Goal: Information Seeking & Learning: Learn about a topic

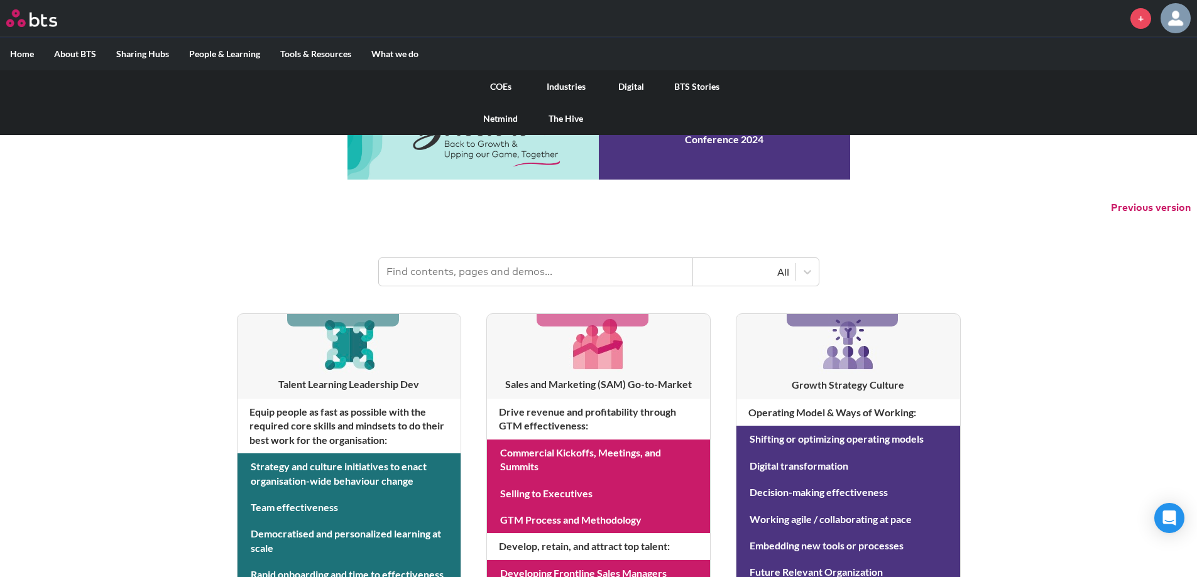
click at [635, 80] on link "Digital" at bounding box center [631, 86] width 65 height 33
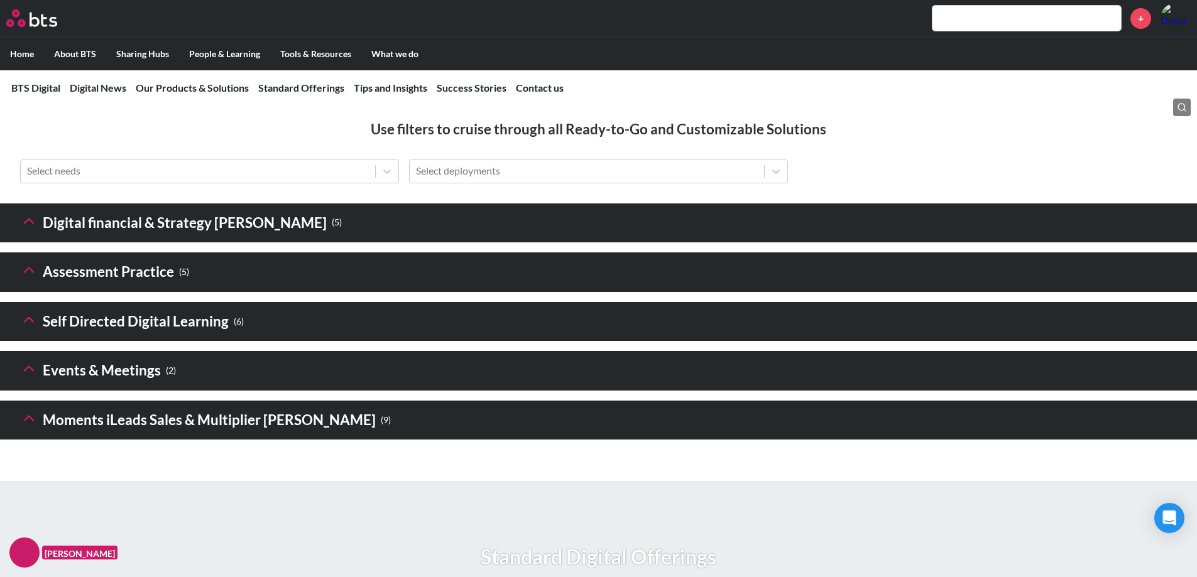
scroll to position [1759, 0]
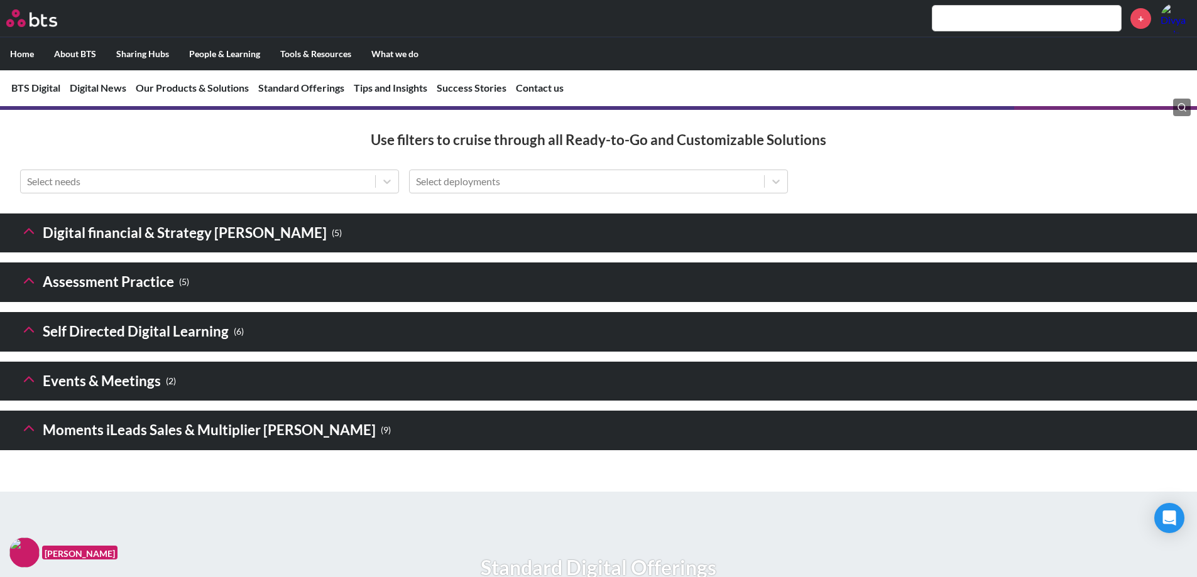
click at [27, 240] on icon at bounding box center [29, 231] width 18 height 18
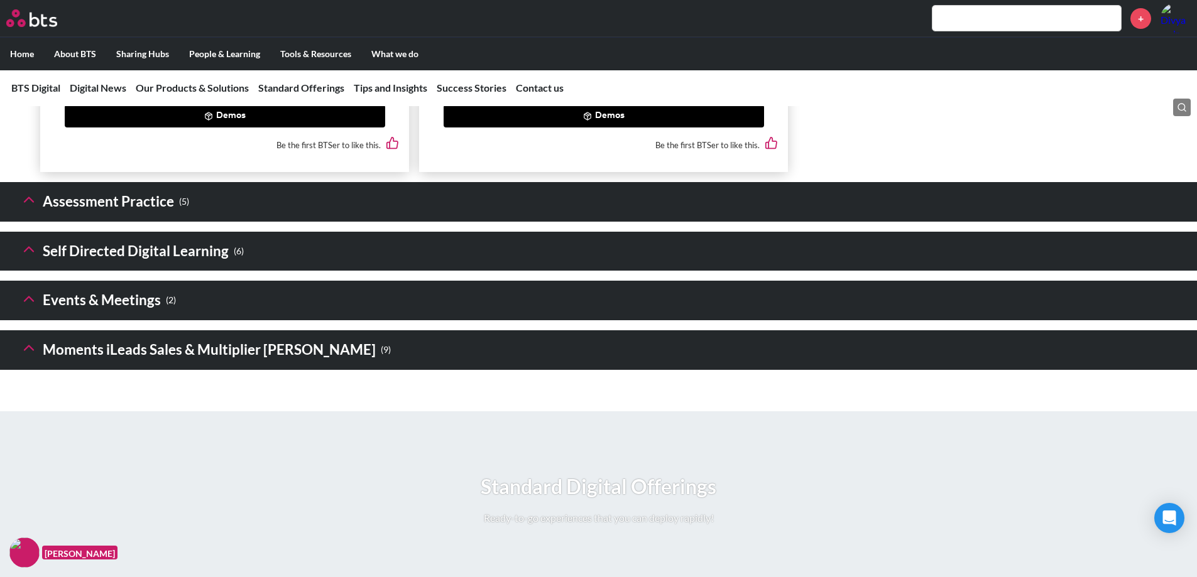
scroll to position [2701, 0]
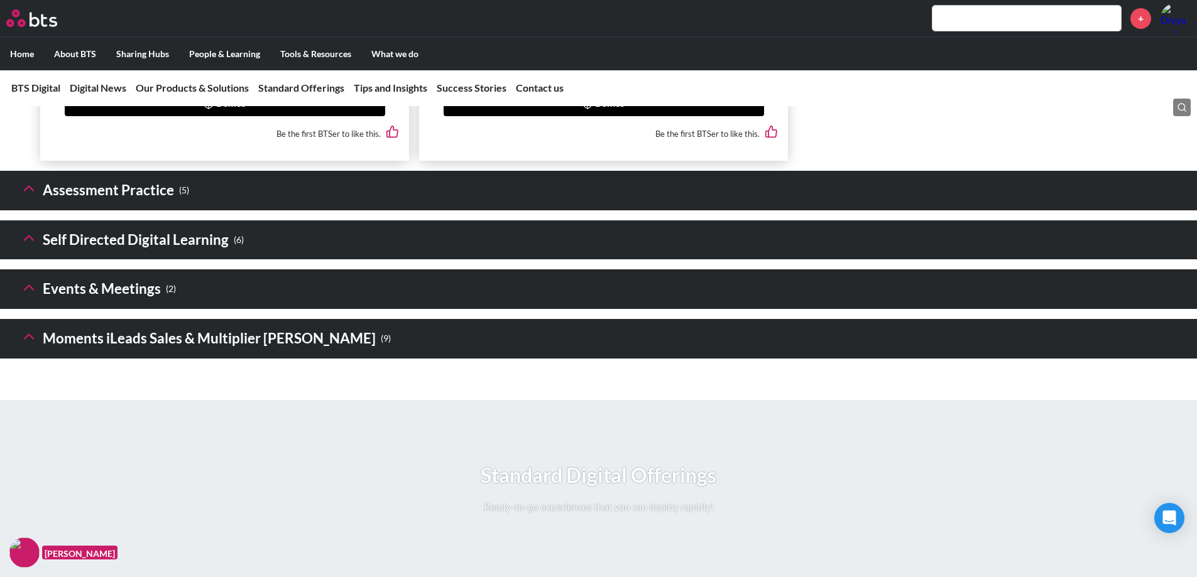
click at [26, 346] on icon at bounding box center [29, 337] width 18 height 18
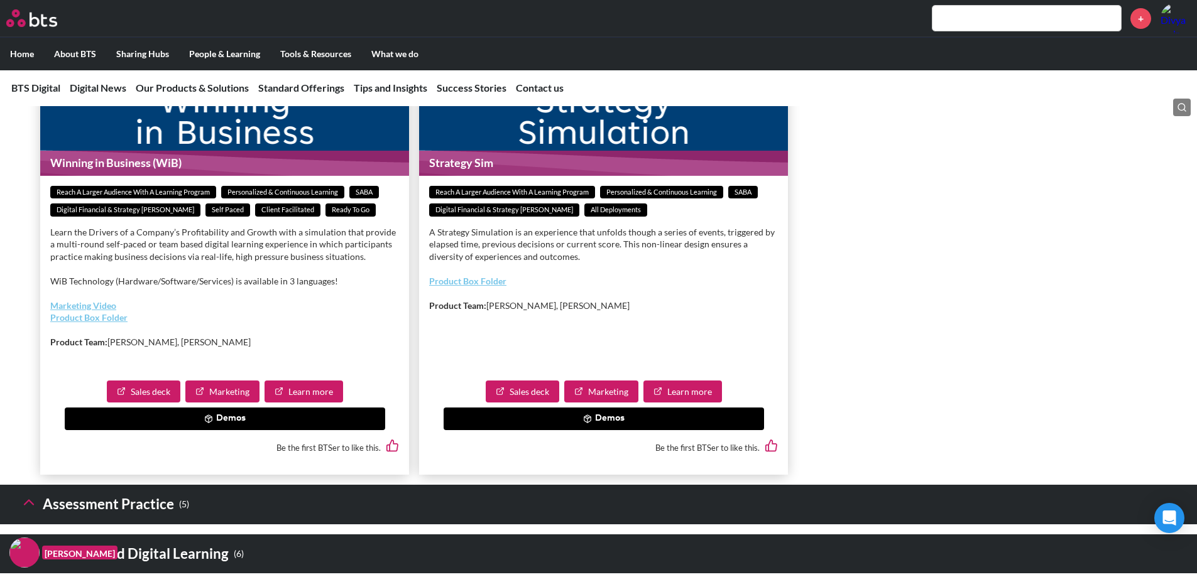
scroll to position [2199, 0]
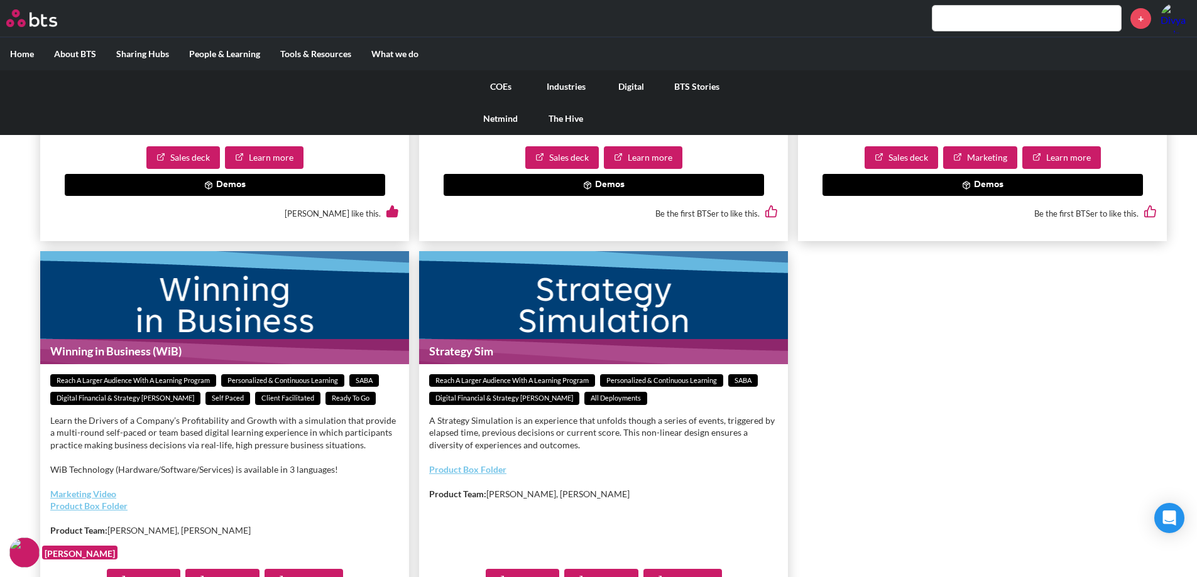
click at [508, 89] on link "COEs" at bounding box center [500, 86] width 65 height 33
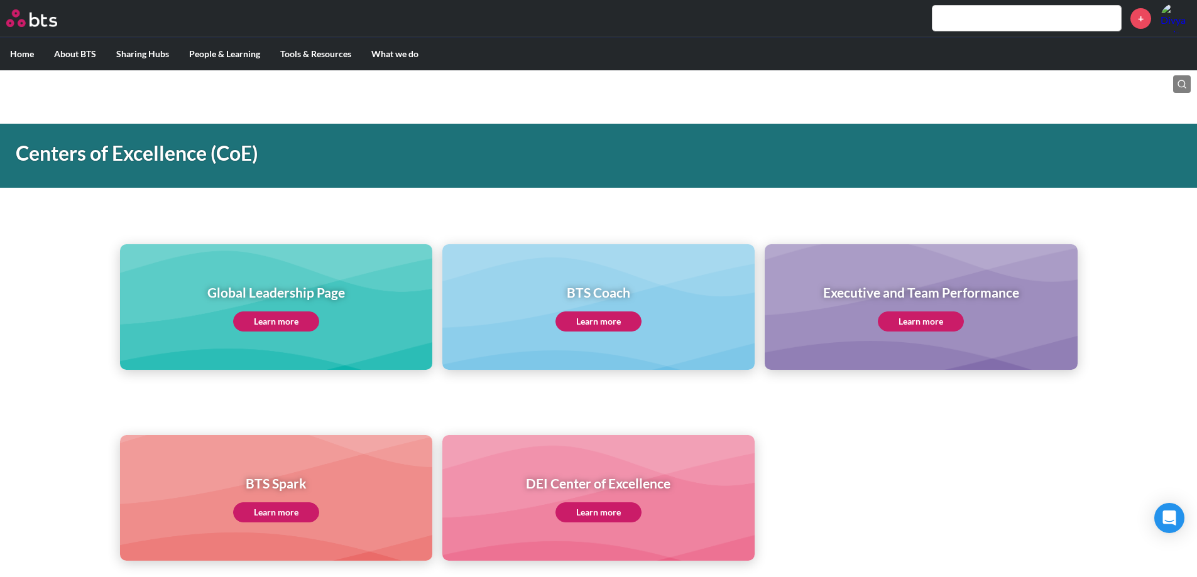
click at [283, 327] on link "Learn more" at bounding box center [276, 322] width 86 height 20
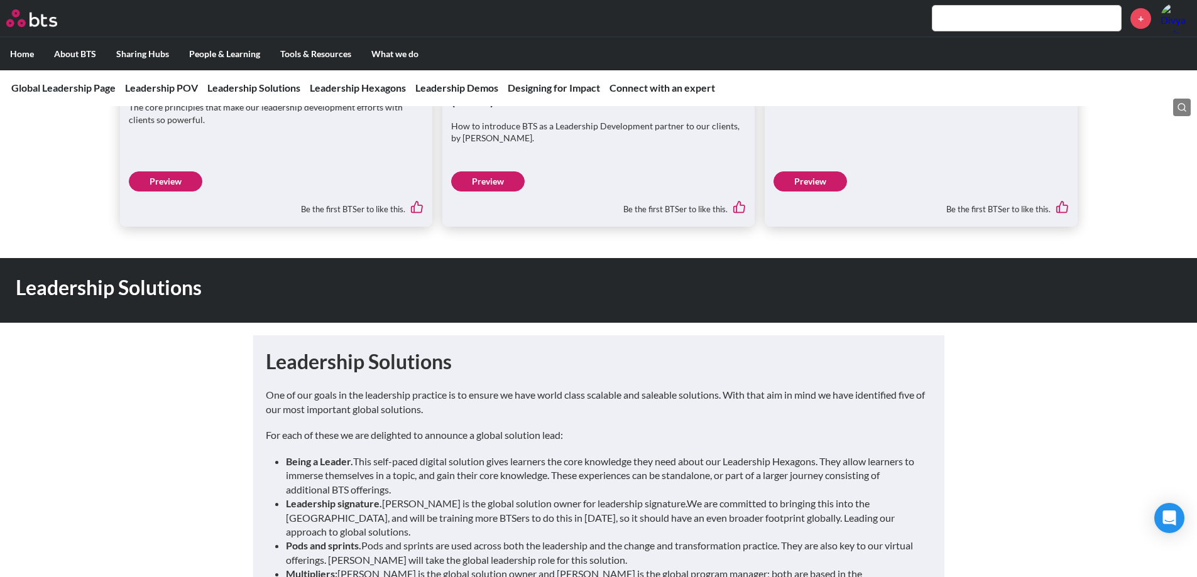
scroll to position [817, 0]
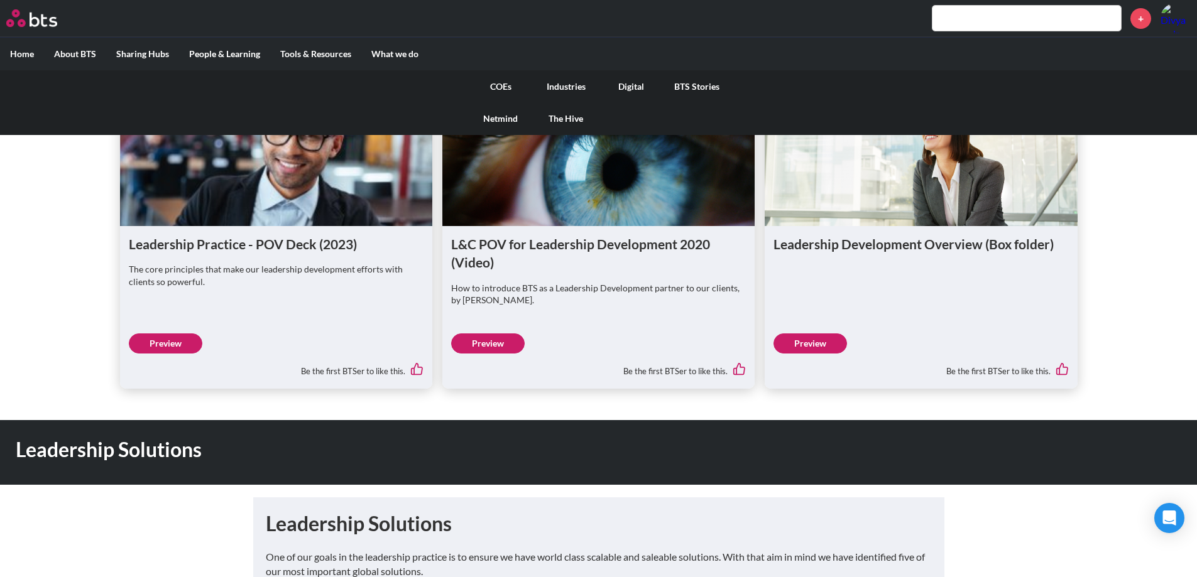
click at [497, 90] on link "COEs" at bounding box center [500, 86] width 65 height 33
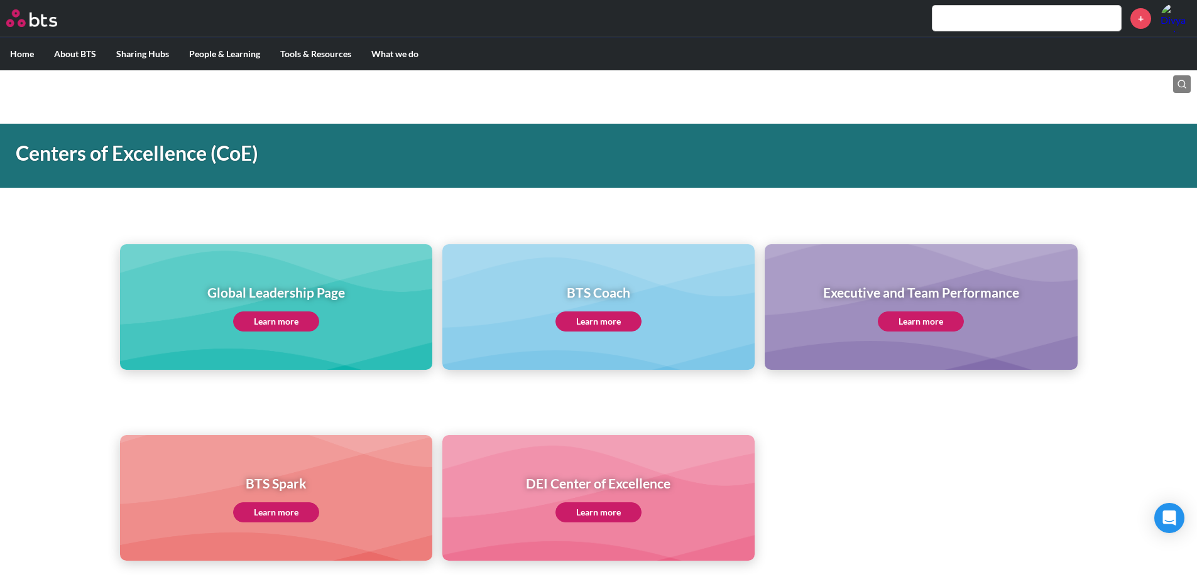
click at [920, 325] on link "Learn more" at bounding box center [921, 322] width 86 height 20
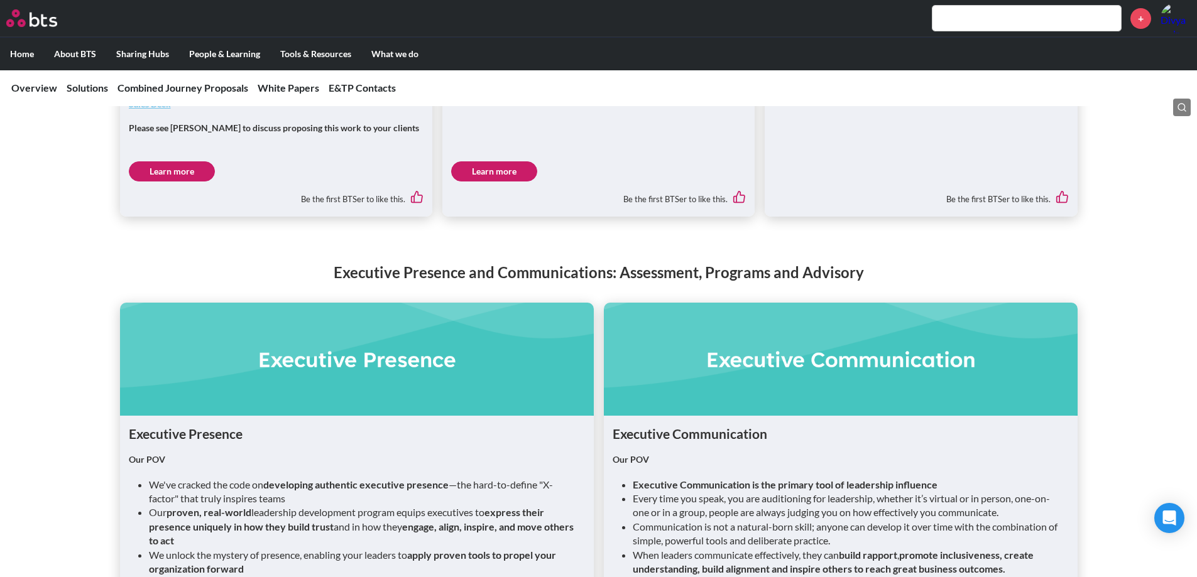
scroll to position [1571, 0]
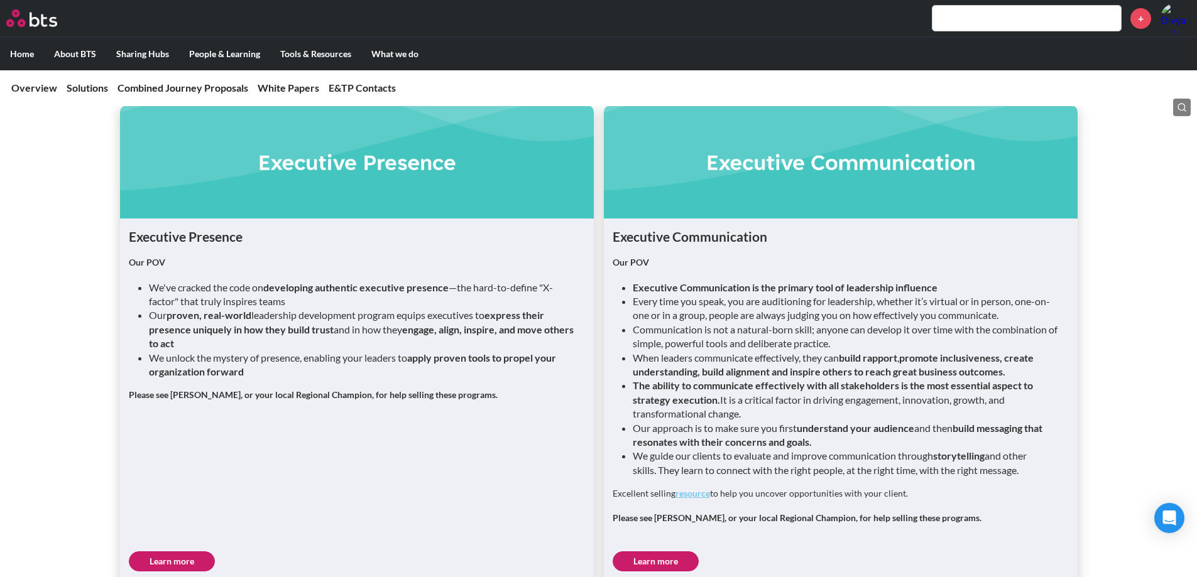
click at [984, 33] on div "+" at bounding box center [635, 18] width 1110 height 30
click at [975, 16] on input "text" at bounding box center [1026, 18] width 188 height 25
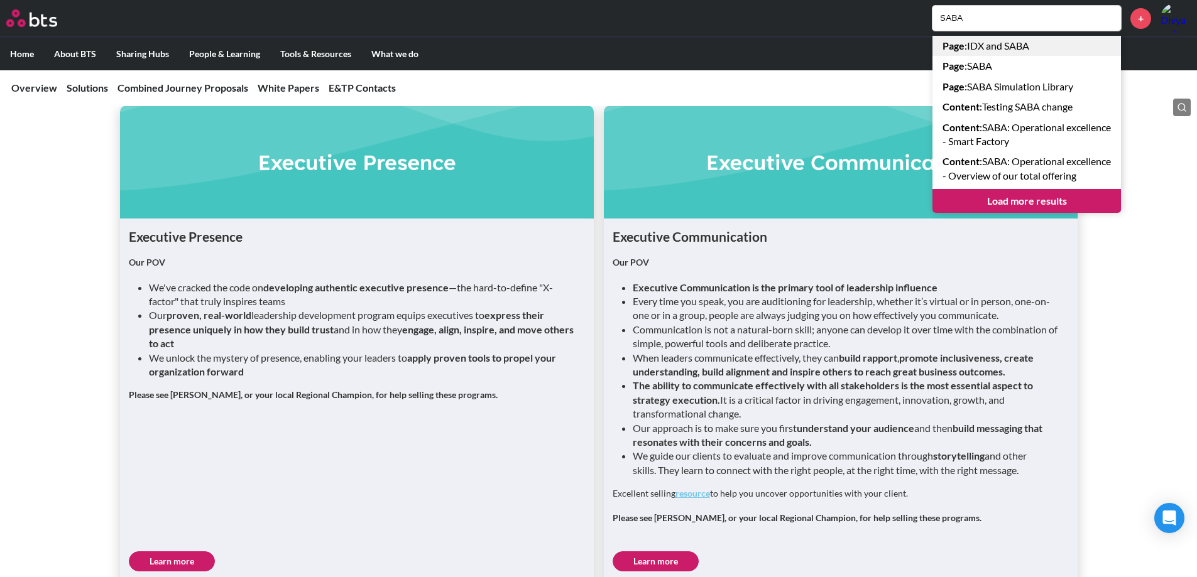
type input "SABA"
click at [981, 48] on link "Page : IDX and SABA" at bounding box center [1026, 46] width 188 height 20
click at [994, 42] on link "Page : IDX and SABA" at bounding box center [1026, 46] width 188 height 20
click at [1006, 41] on link "Page : IDX and SABA" at bounding box center [1026, 46] width 188 height 20
click at [953, 64] on strong "Page" at bounding box center [953, 66] width 22 height 12
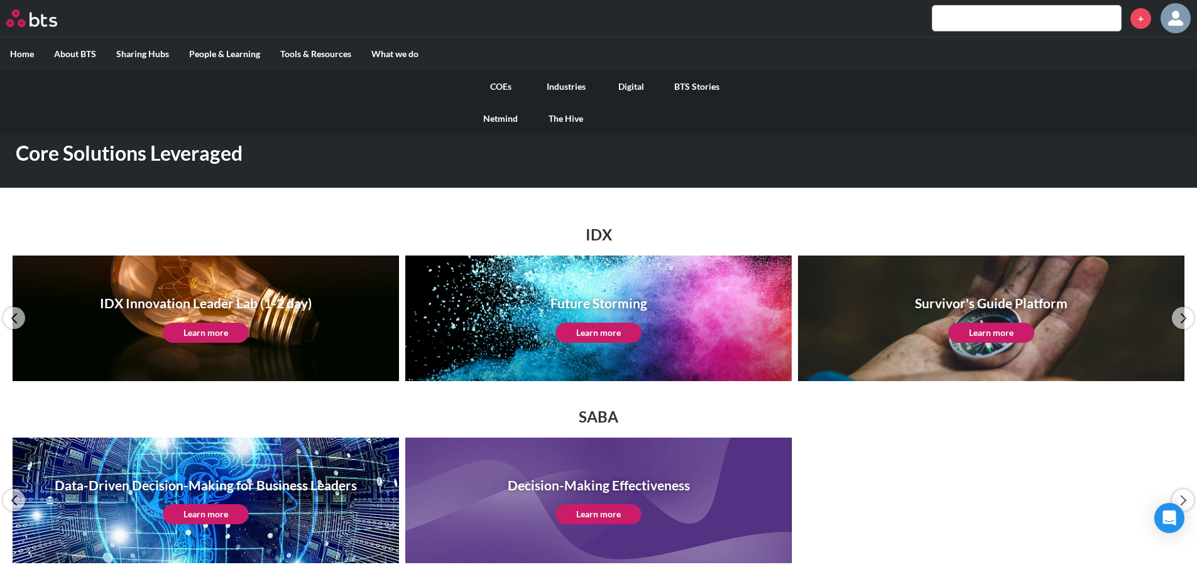
click at [506, 89] on link "COEs" at bounding box center [500, 86] width 65 height 33
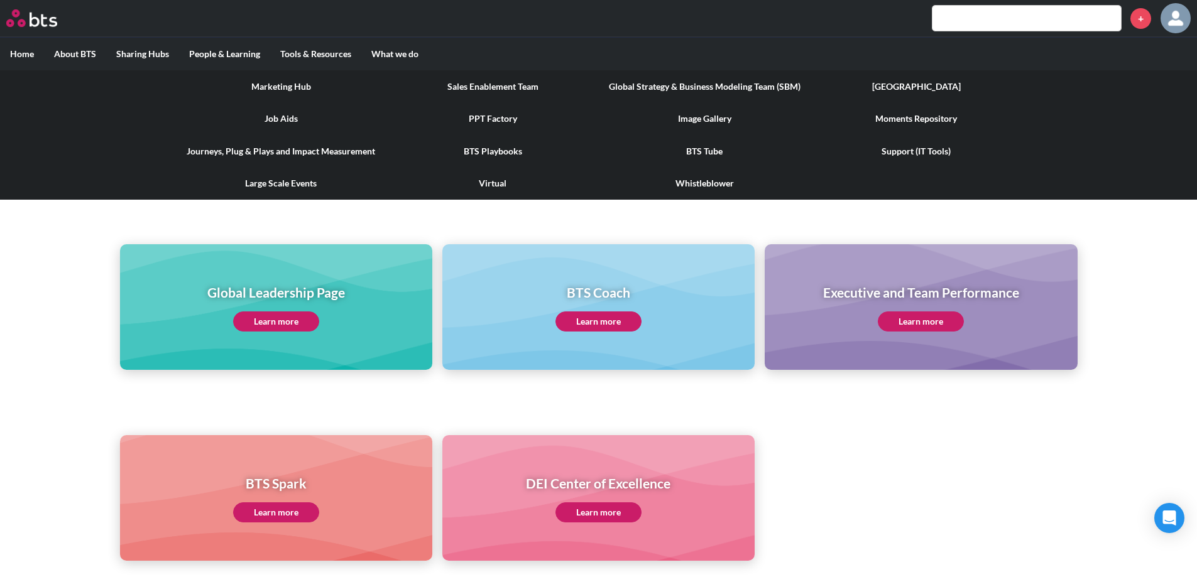
click at [924, 86] on link "[GEOGRAPHIC_DATA]" at bounding box center [916, 86] width 212 height 33
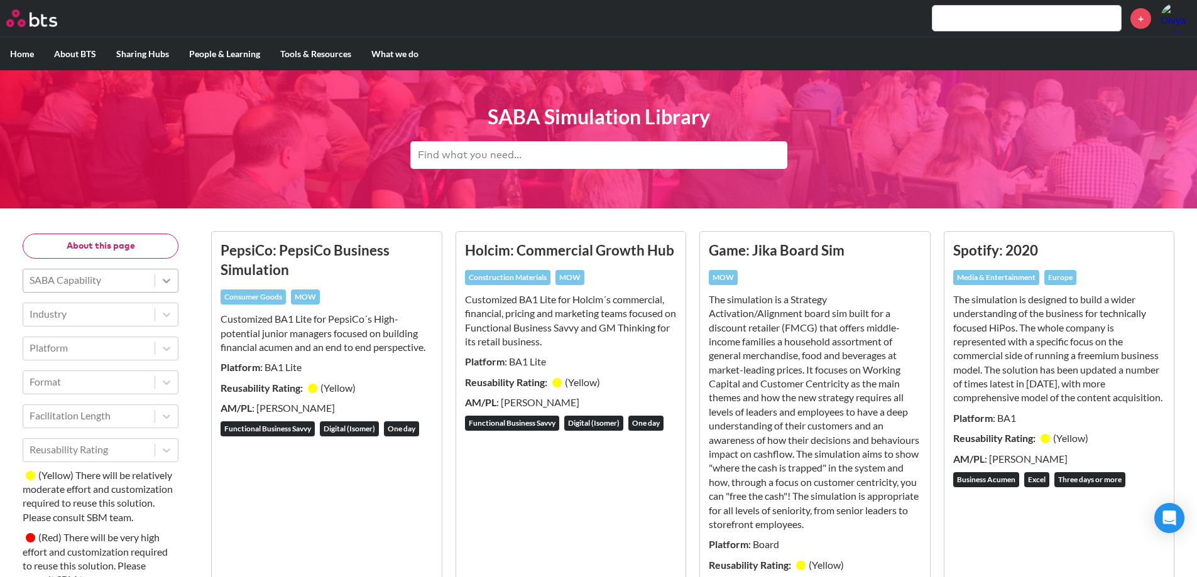
click at [170, 286] on icon at bounding box center [166, 281] width 13 height 13
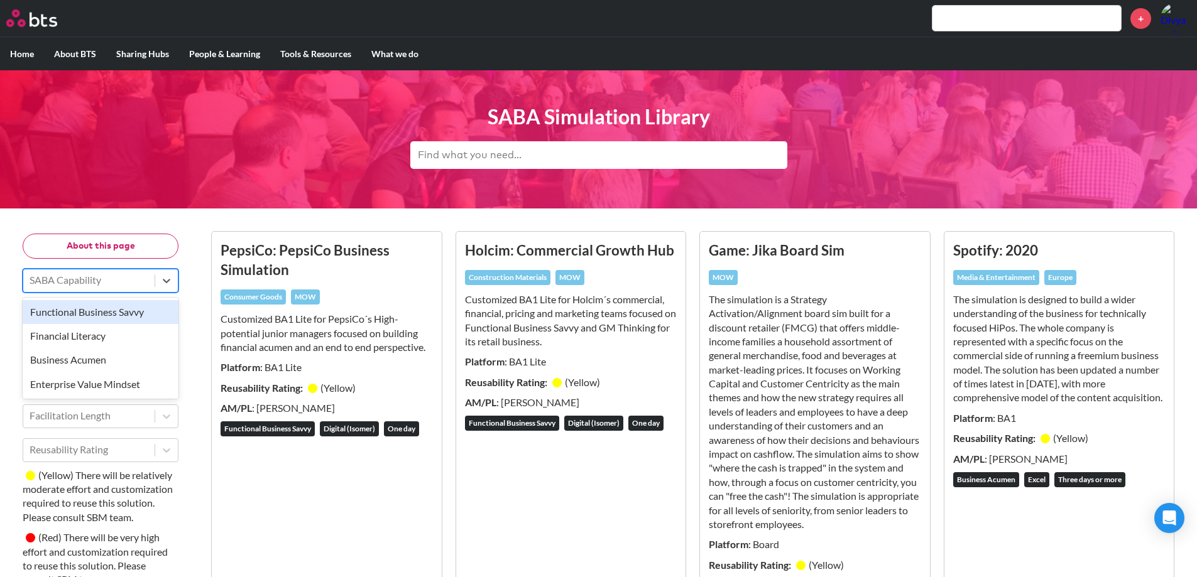
click at [100, 311] on div "Functional Business Savvy" at bounding box center [101, 312] width 156 height 24
click at [1057, 8] on input "text" at bounding box center [1026, 18] width 188 height 25
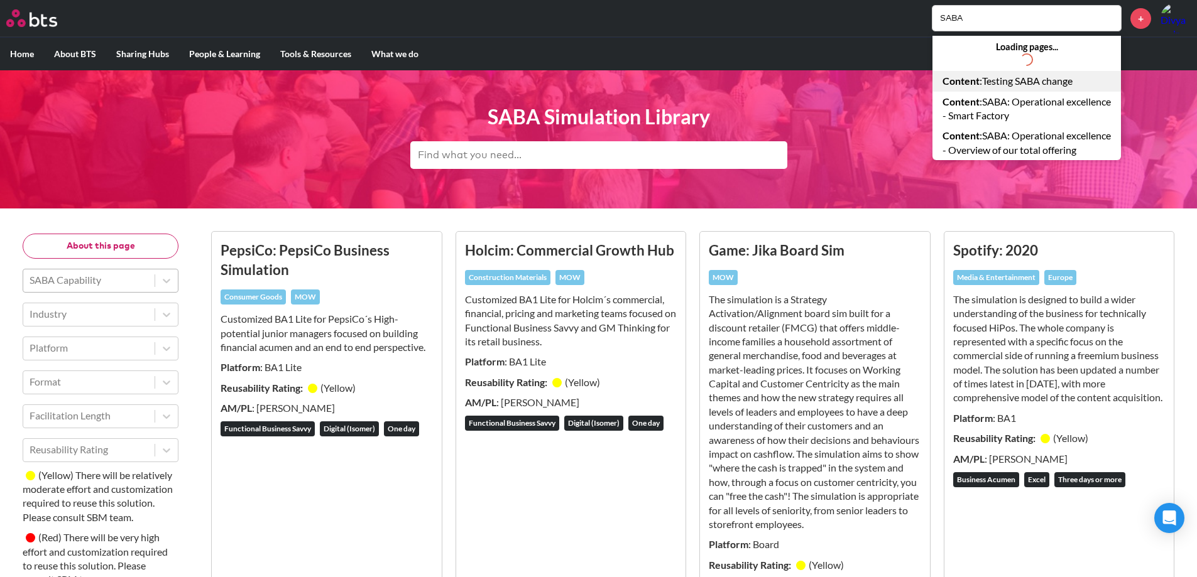
type input "SABA"
click at [1038, 80] on link "Content : Testing SABA change" at bounding box center [1026, 81] width 188 height 20
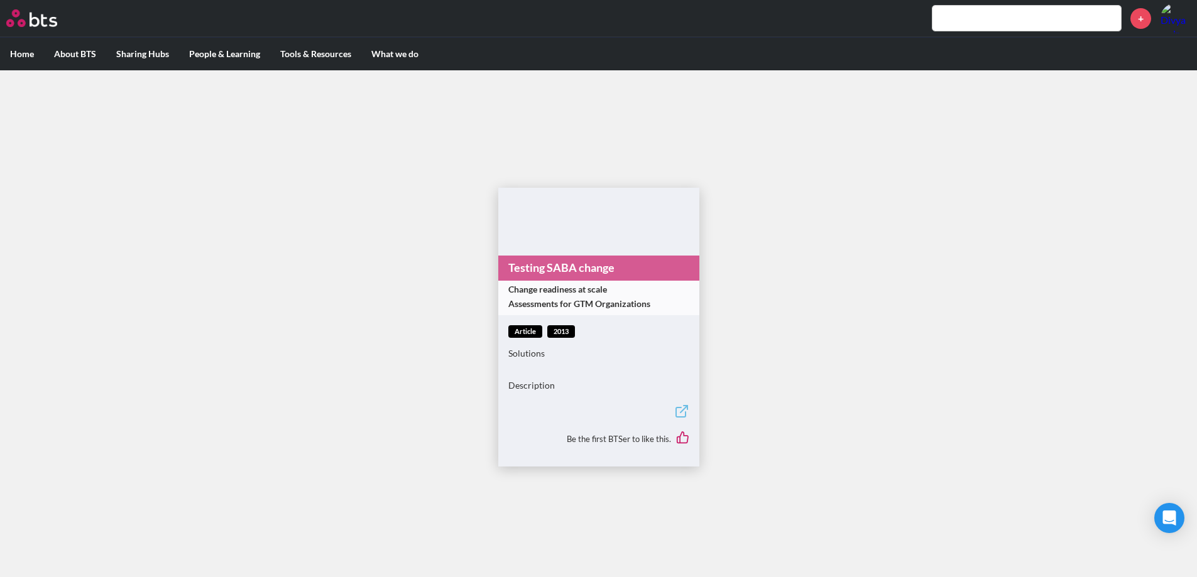
click at [950, 15] on input "text" at bounding box center [1026, 18] width 188 height 25
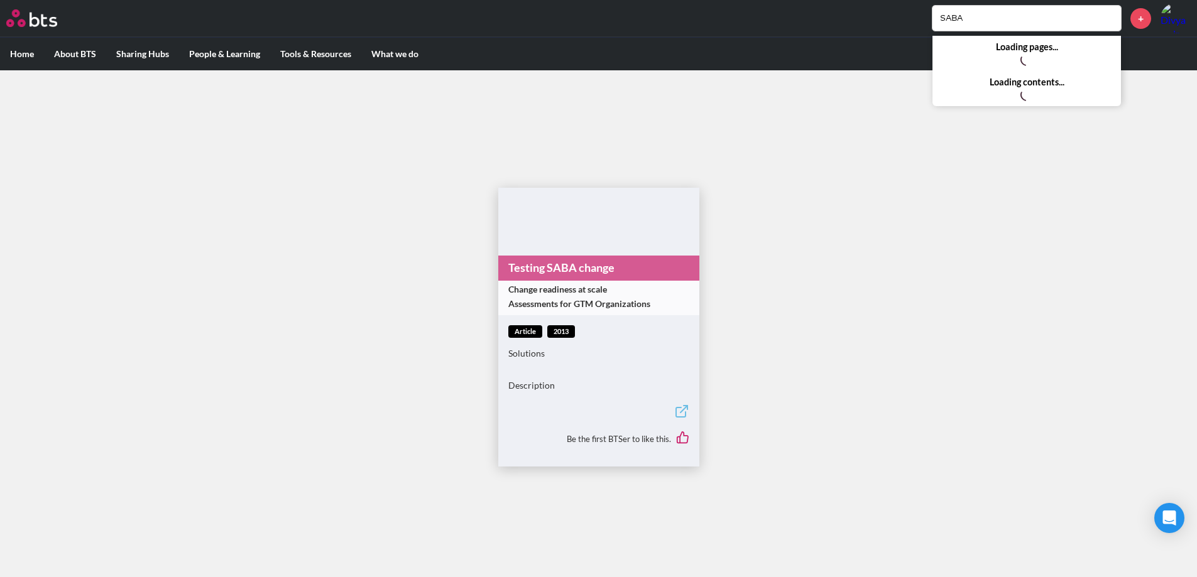
type input "SABA"
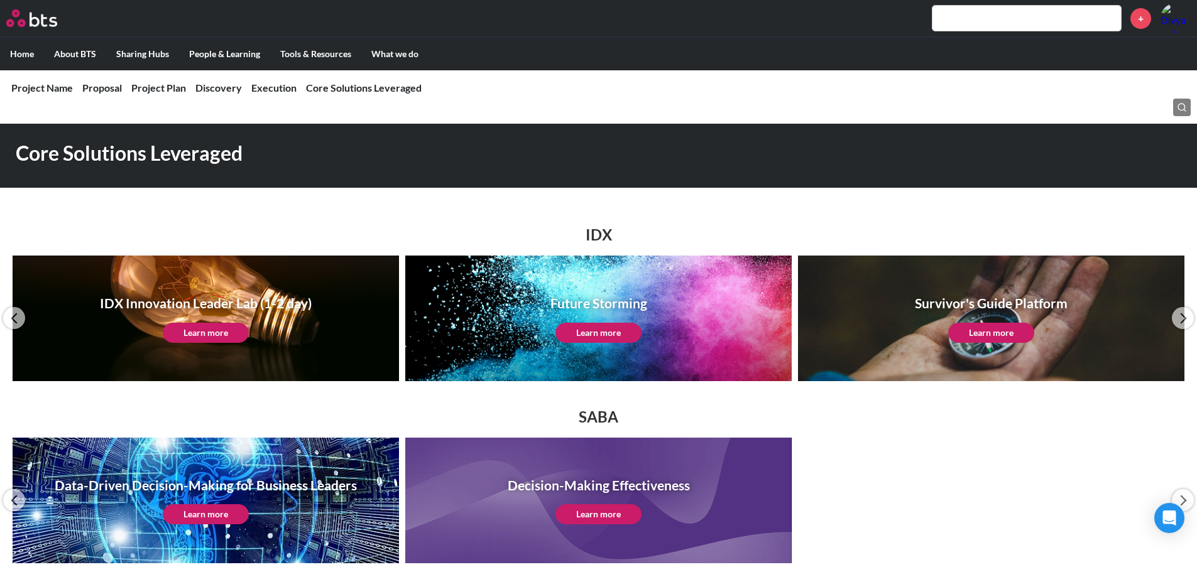
scroll to position [60, 0]
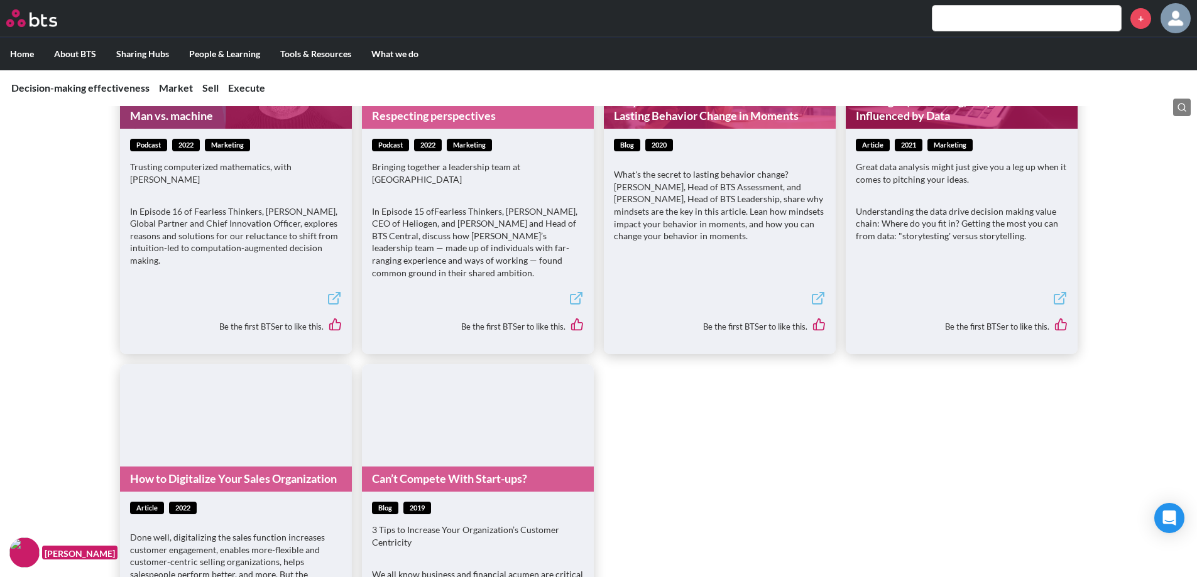
scroll to position [1633, 0]
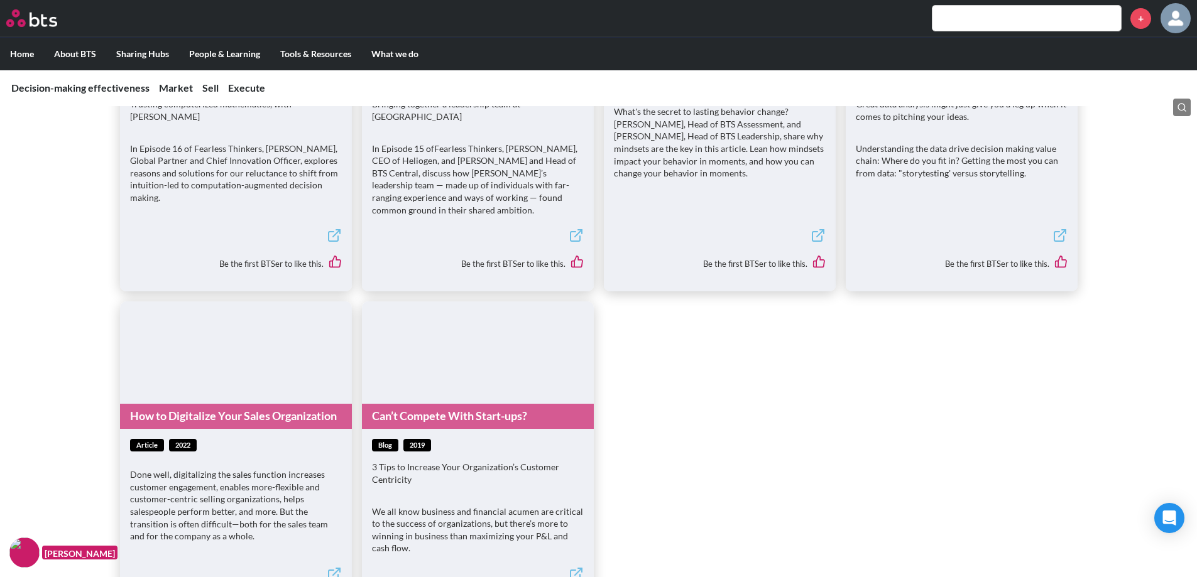
click at [1034, 14] on input "text" at bounding box center [1026, 18] width 188 height 25
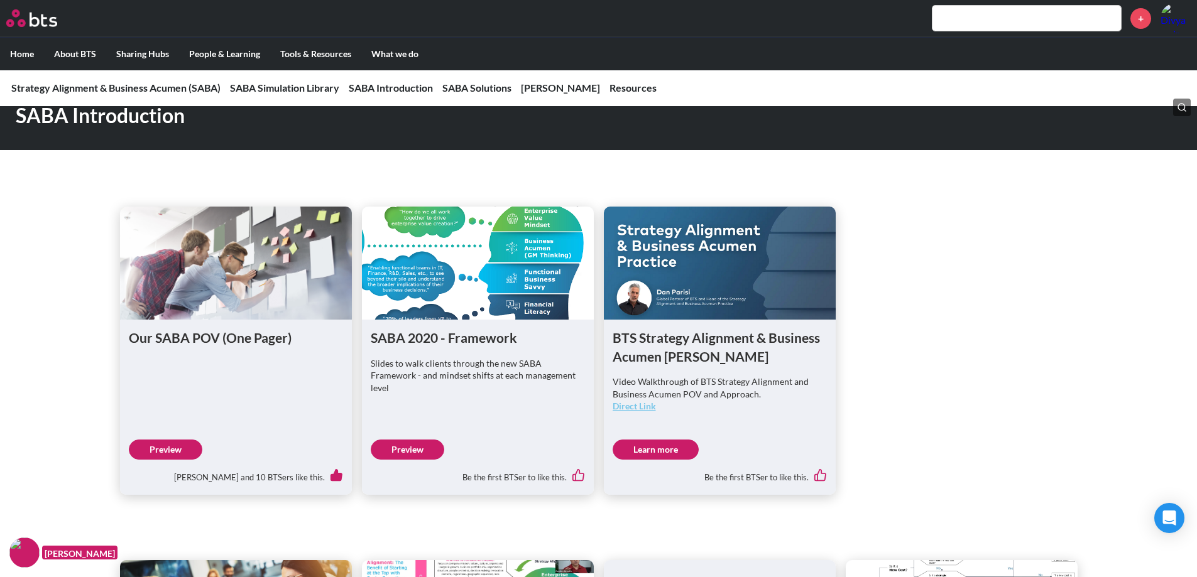
scroll to position [691, 0]
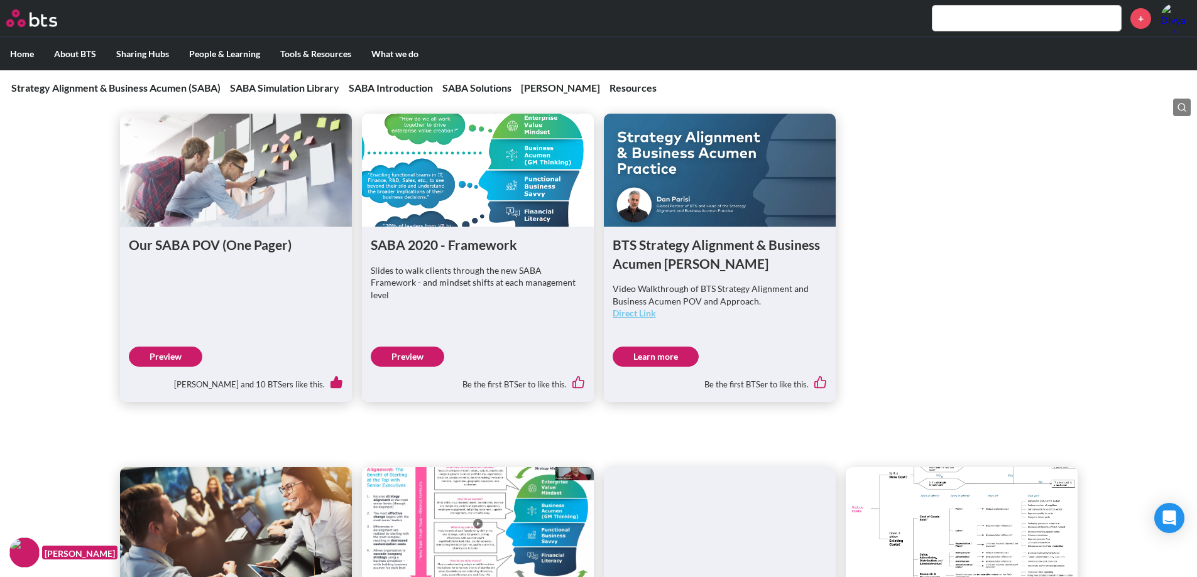
click at [169, 361] on link "Preview" at bounding box center [166, 357] width 74 height 20
click at [407, 358] on link "Preview" at bounding box center [408, 357] width 74 height 20
click at [662, 359] on link "Learn more" at bounding box center [656, 357] width 86 height 20
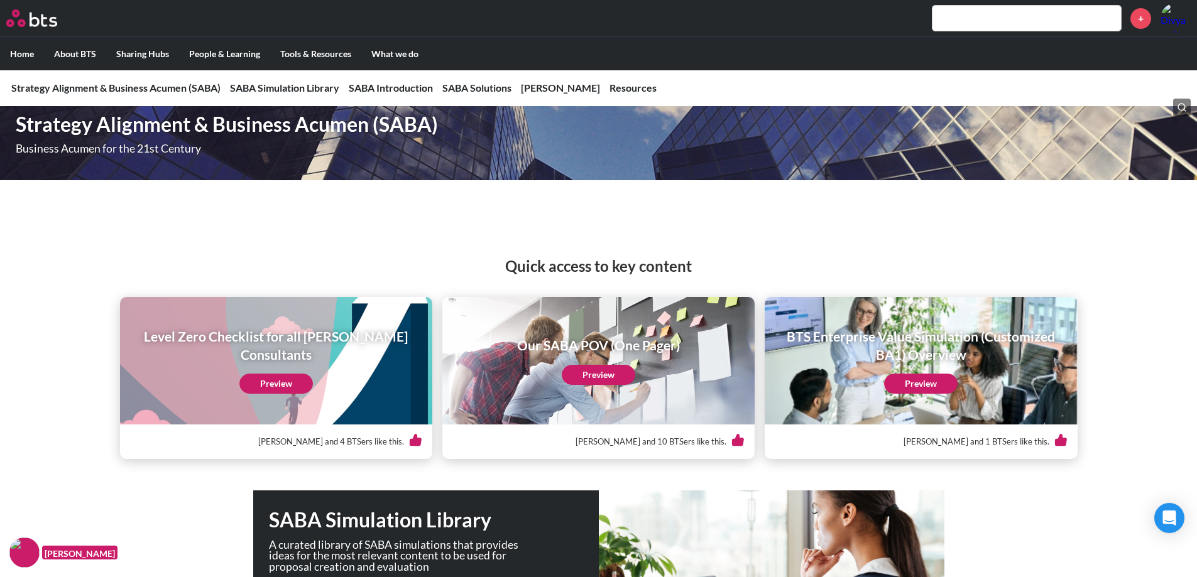
scroll to position [0, 0]
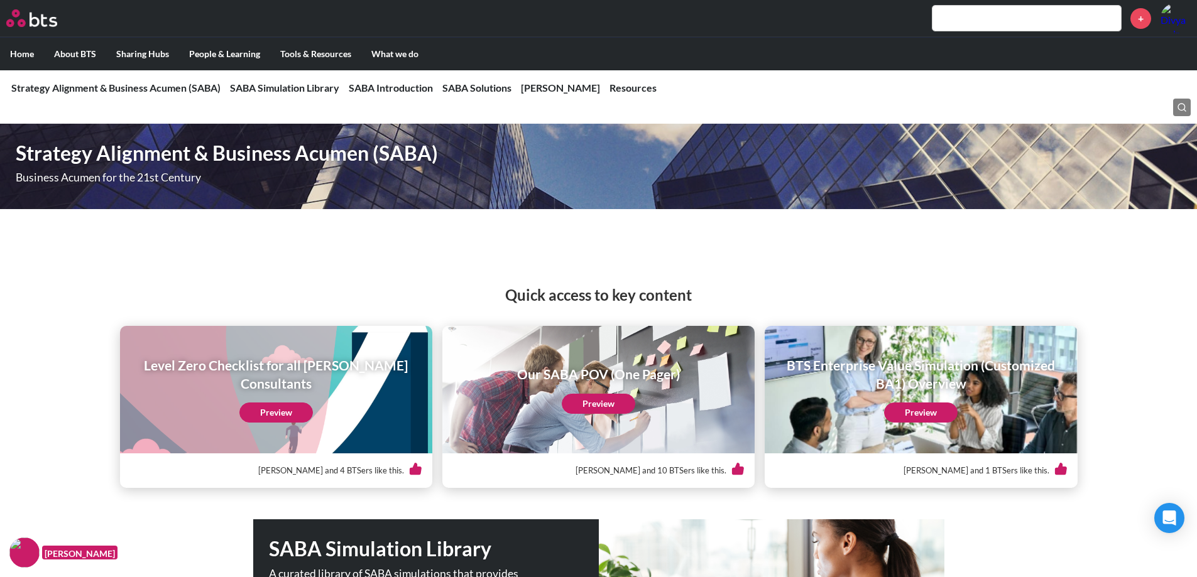
click at [929, 409] on link "Preview" at bounding box center [921, 413] width 74 height 20
